Goal: Task Accomplishment & Management: Manage account settings

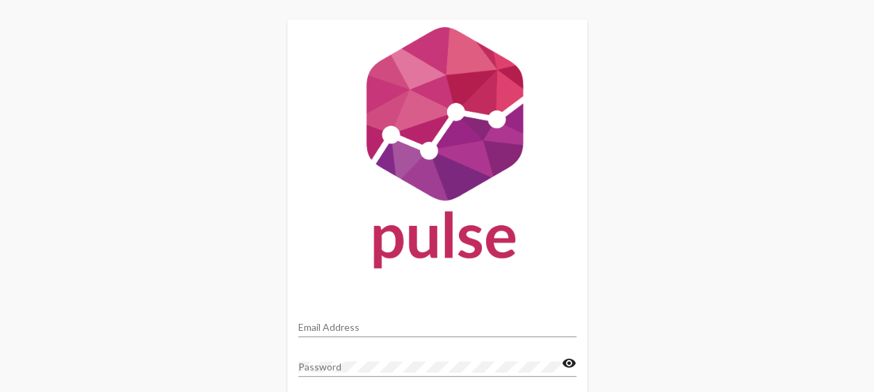
click at [393, 326] on input "Email Address" at bounding box center [437, 327] width 278 height 11
type input "[EMAIL_ADDRESS][DOMAIN_NAME]"
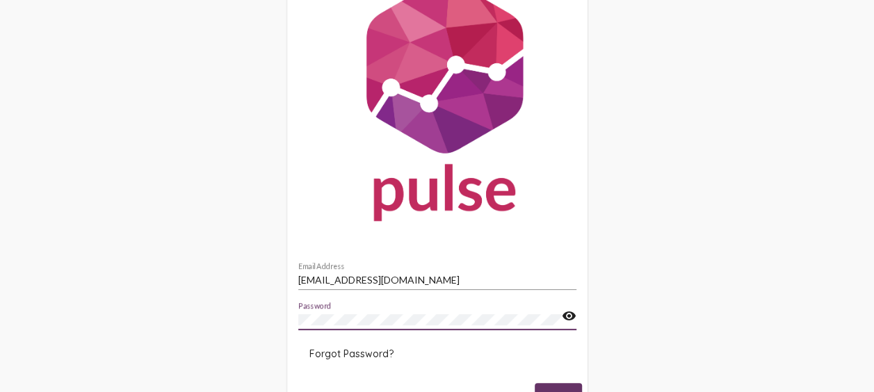
scroll to position [70, 0]
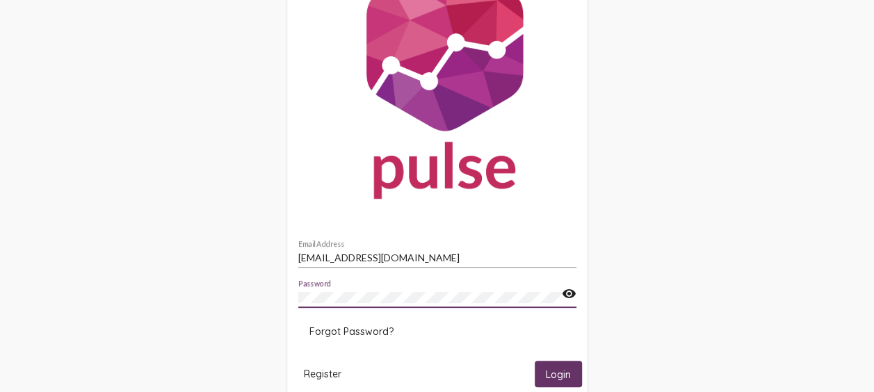
click at [566, 292] on mat-icon "visibility" at bounding box center [569, 294] width 15 height 17
click at [566, 292] on mat-icon "visibility_off" at bounding box center [569, 294] width 15 height 17
click at [566, 377] on span "Login" at bounding box center [558, 374] width 25 height 13
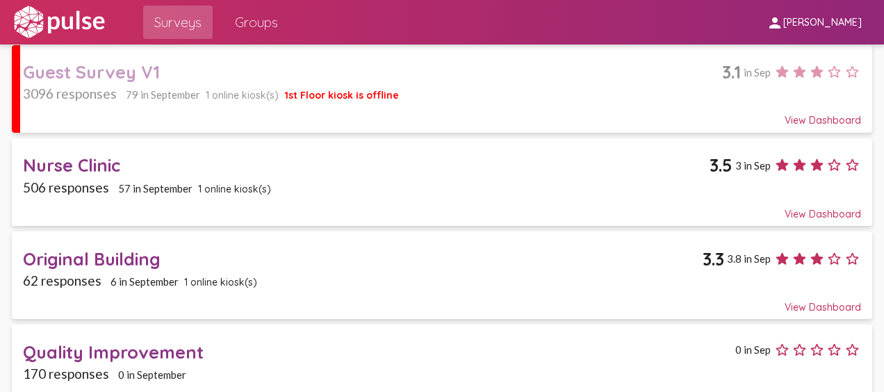
scroll to position [211, 0]
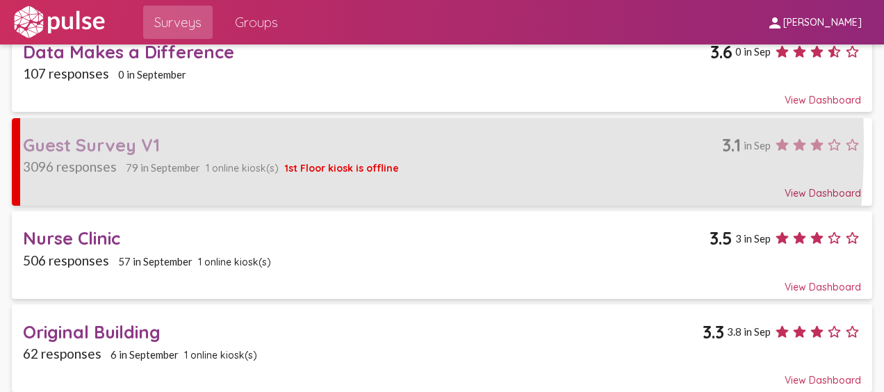
click at [71, 142] on div "Guest Survey V1" at bounding box center [372, 145] width 699 height 22
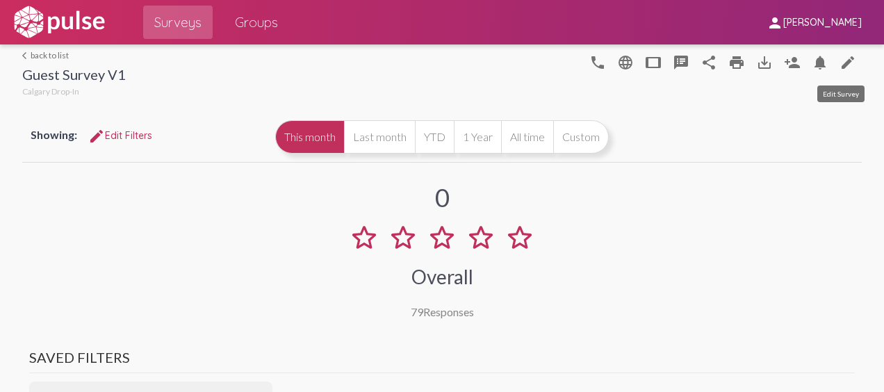
click at [842, 60] on mat-icon "edit" at bounding box center [848, 62] width 17 height 17
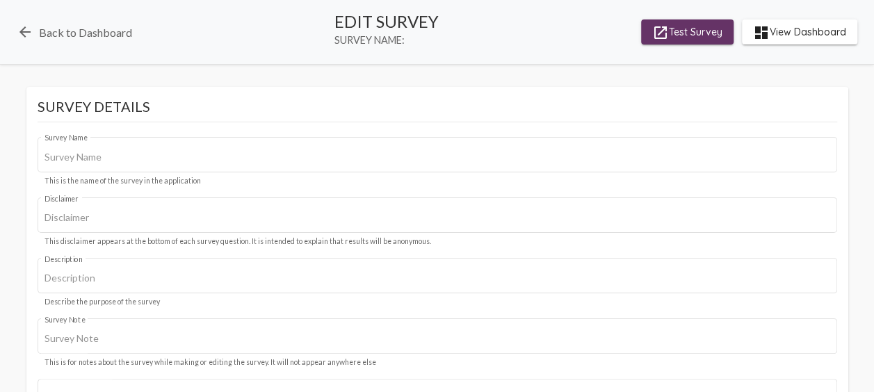
type input "Guest Survey V1"
type input "We value your privacy, your identity will remain anonymous."
type input "#102e6a"
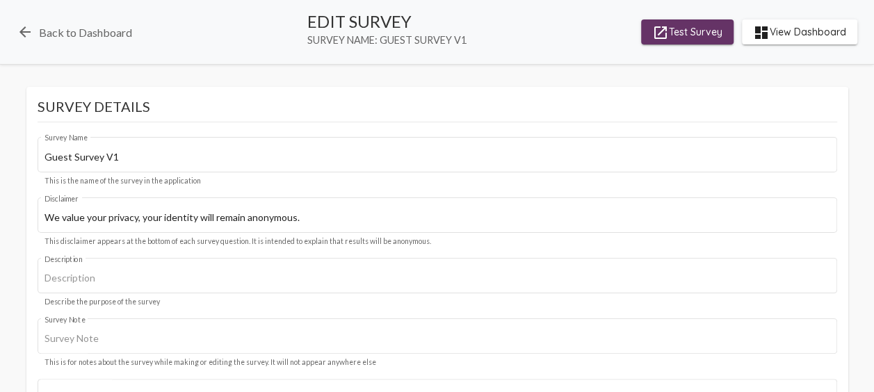
click at [699, 31] on span "launch Test Survey" at bounding box center [687, 31] width 70 height 25
